Goal: Register for event/course: Sign up to attend an event or enroll in a course

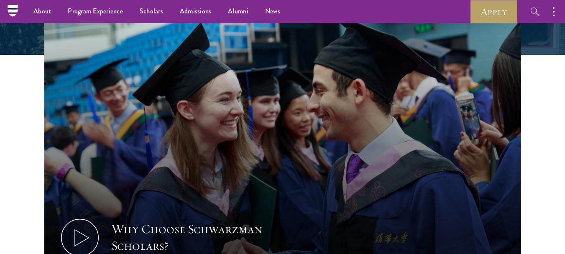
scroll to position [134, 0]
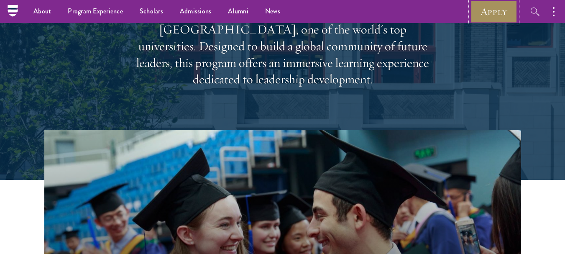
click at [485, 13] on link "Apply" at bounding box center [493, 11] width 47 height 23
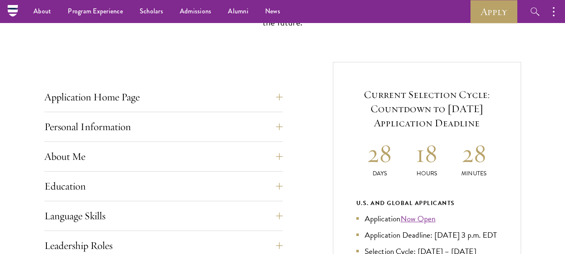
scroll to position [273, 0]
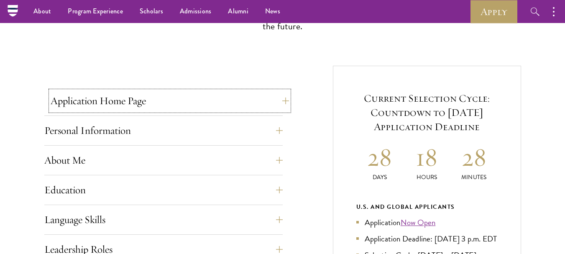
click at [267, 95] on button "Application Home Page" at bounding box center [170, 101] width 238 height 20
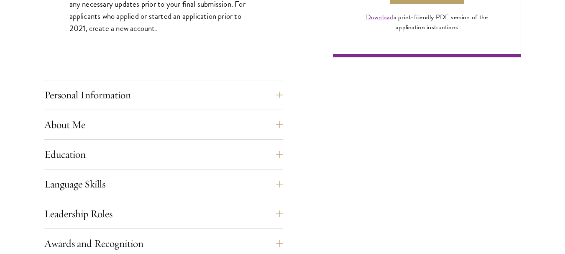
scroll to position [702, 0]
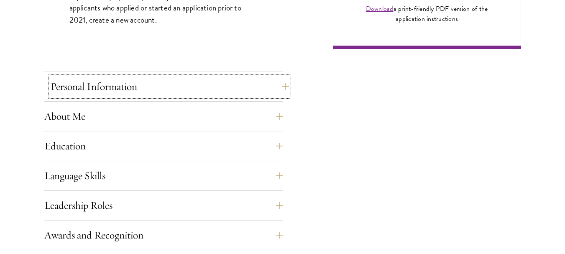
click at [271, 84] on button "Personal Information" at bounding box center [170, 87] width 238 height 20
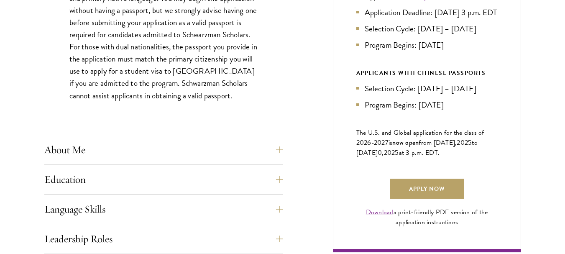
scroll to position [534, 0]
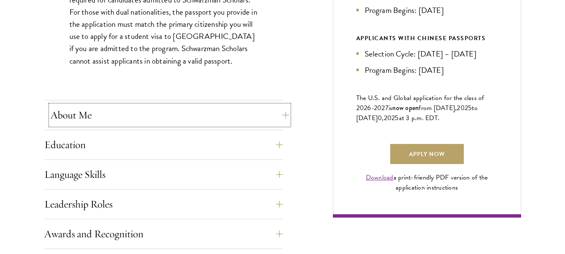
click at [263, 105] on button "About Me" at bounding box center [170, 115] width 238 height 20
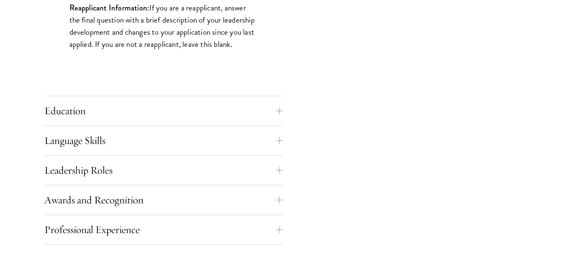
scroll to position [840, 0]
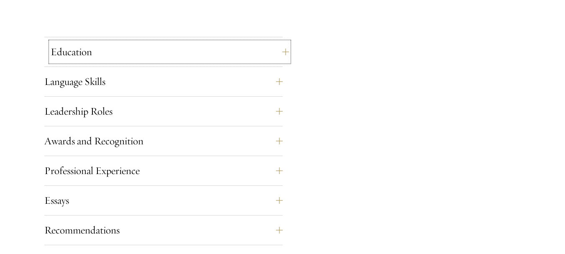
click at [277, 50] on button "Education" at bounding box center [170, 52] width 238 height 20
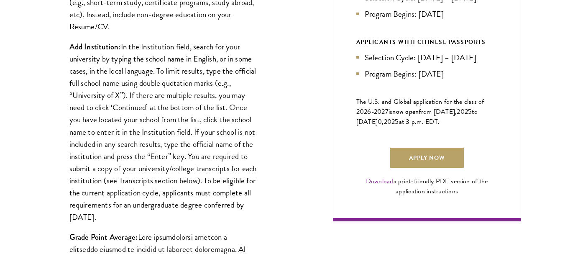
scroll to position [0, 0]
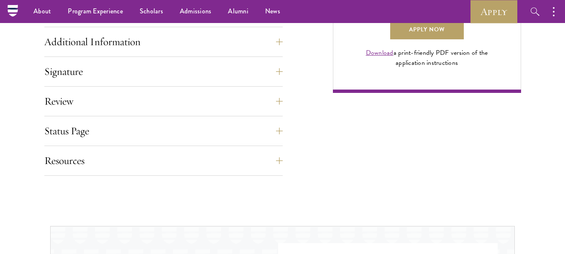
drag, startPoint x: 571, startPoint y: 117, endPoint x: 571, endPoint y: 97, distance: 20.1
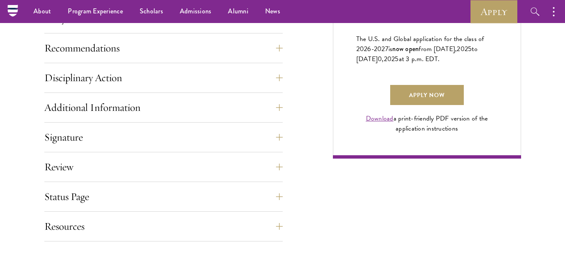
scroll to position [586, 0]
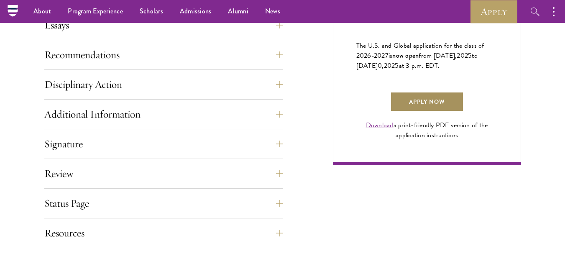
click at [435, 110] on link "Apply Now" at bounding box center [427, 102] width 74 height 20
click at [439, 111] on link "Apply Now" at bounding box center [427, 102] width 74 height 20
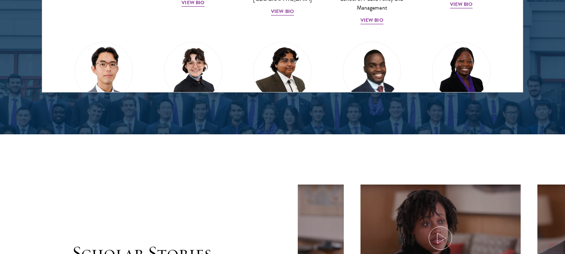
scroll to position [1257, 0]
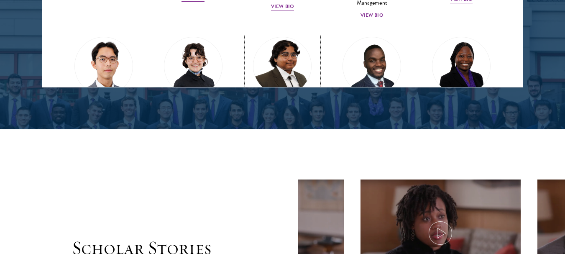
click at [275, 69] on img at bounding box center [283, 66] width 64 height 64
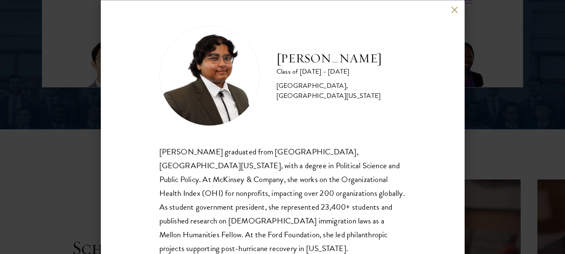
scroll to position [6, 0]
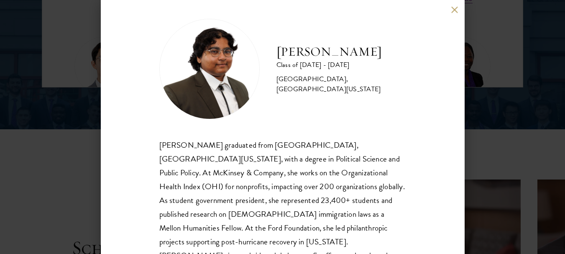
drag, startPoint x: 457, startPoint y: 75, endPoint x: 462, endPoint y: 80, distance: 6.5
click at [462, 80] on div "[PERSON_NAME] Class of [DATE] - [DATE] [GEOGRAPHIC_DATA] - [GEOGRAPHIC_DATA], […" at bounding box center [283, 127] width 364 height 254
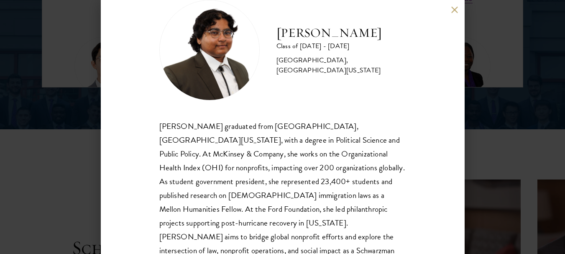
scroll to position [24, 0]
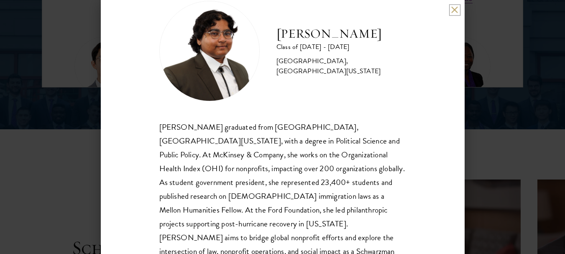
click at [457, 9] on button at bounding box center [454, 9] width 7 height 7
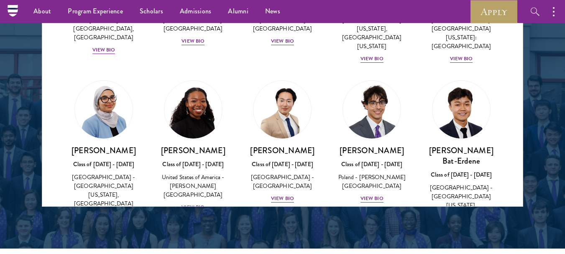
scroll to position [394, 0]
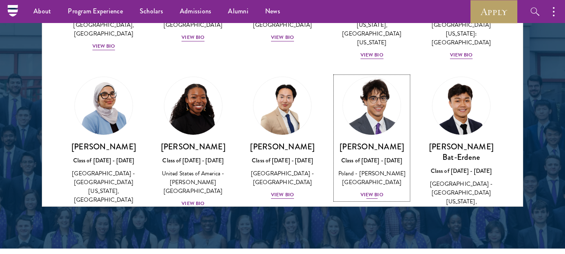
click at [364, 191] on div "View Bio" at bounding box center [371, 195] width 23 height 8
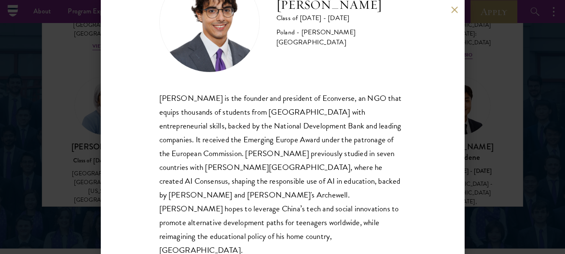
scroll to position [54, 0]
click at [455, 9] on button at bounding box center [454, 9] width 7 height 7
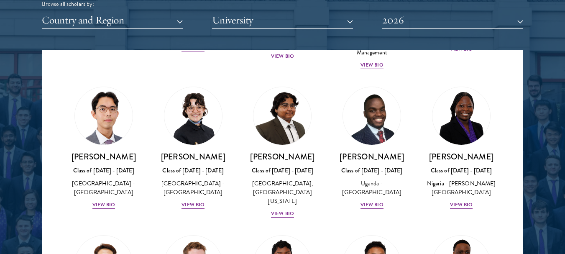
scroll to position [156, 0]
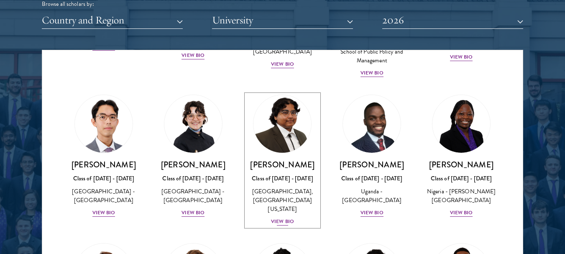
click at [281, 220] on div "View Bio" at bounding box center [282, 221] width 23 height 8
